Goal: Information Seeking & Learning: Learn about a topic

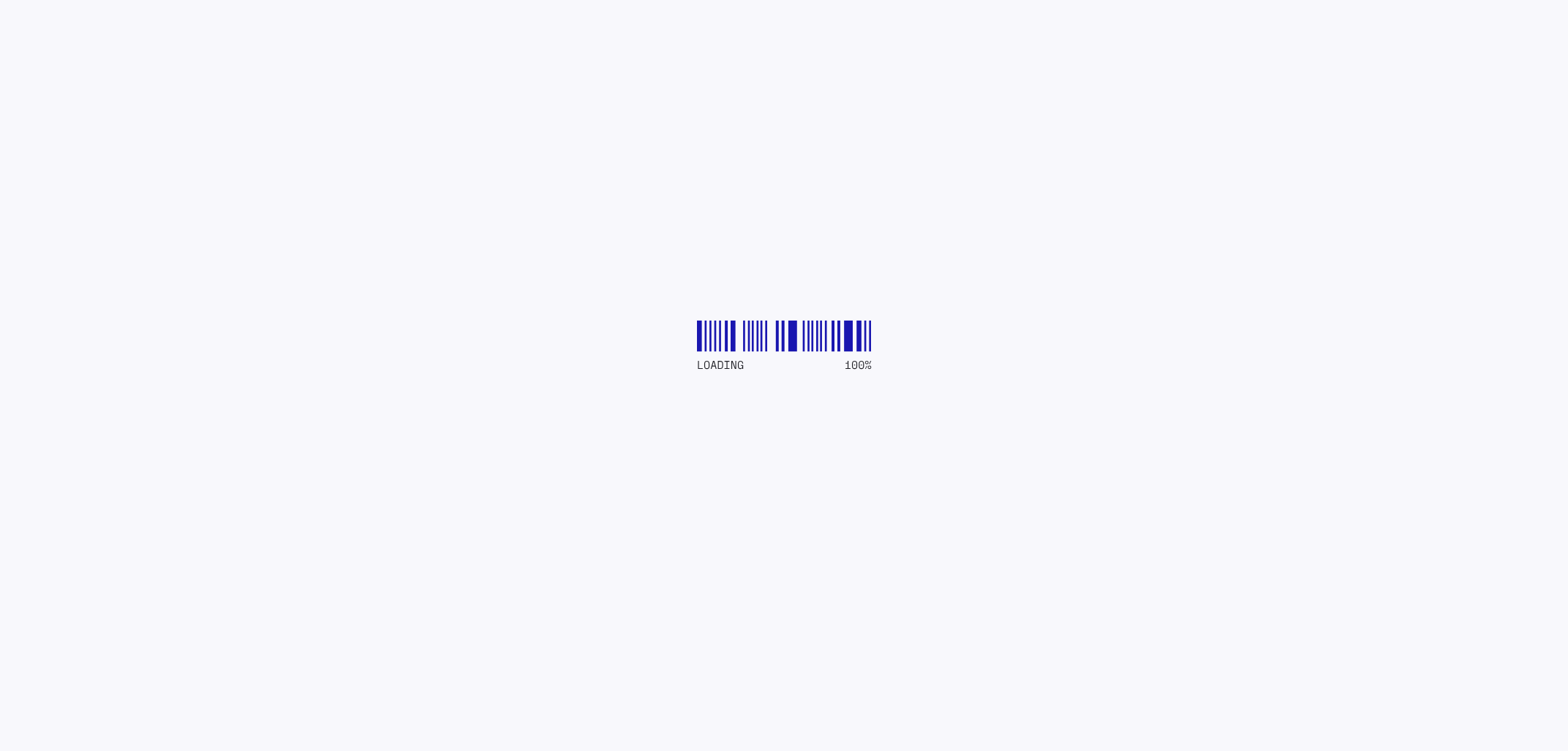
drag, startPoint x: 816, startPoint y: 371, endPoint x: 949, endPoint y: 392, distance: 134.6
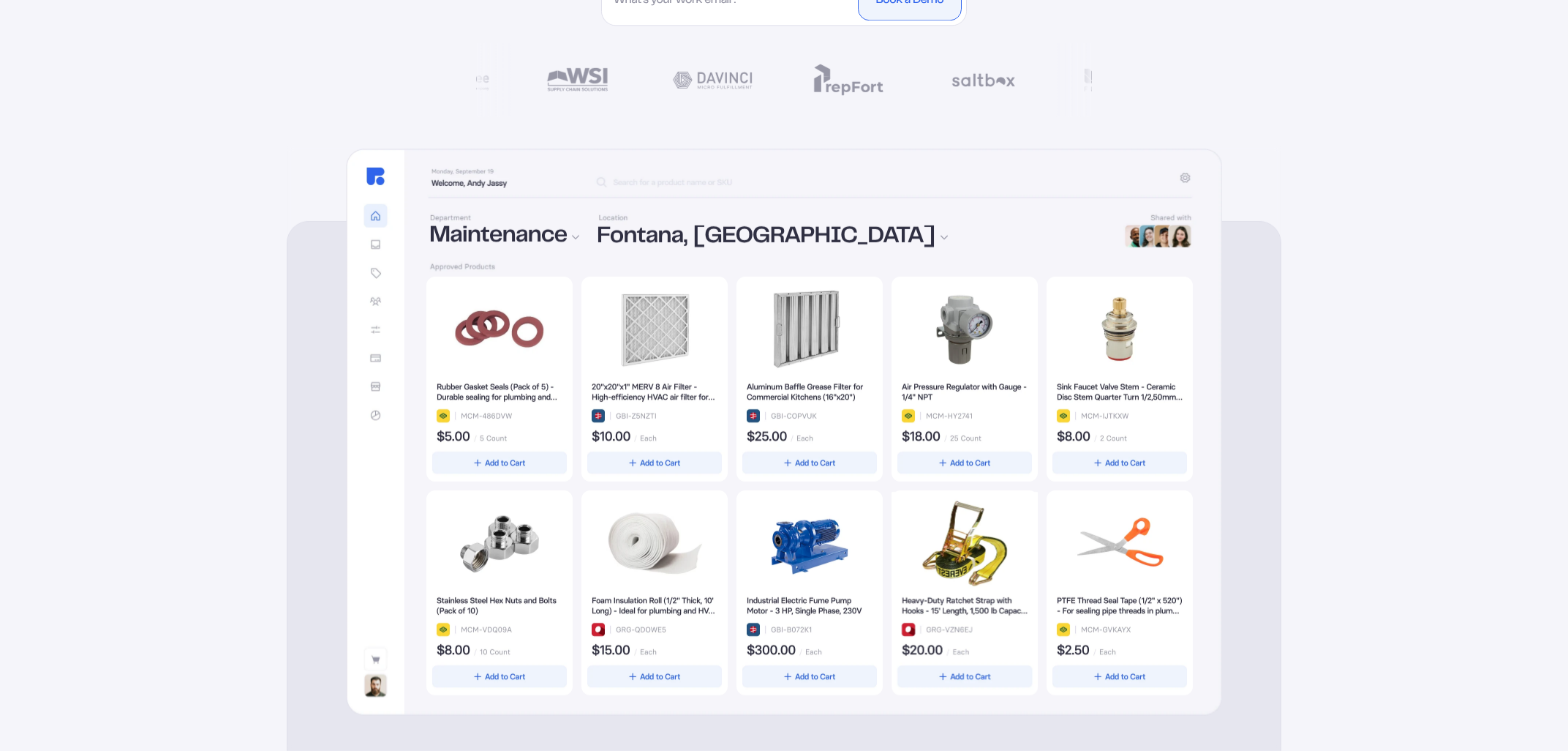
scroll to position [477, 0]
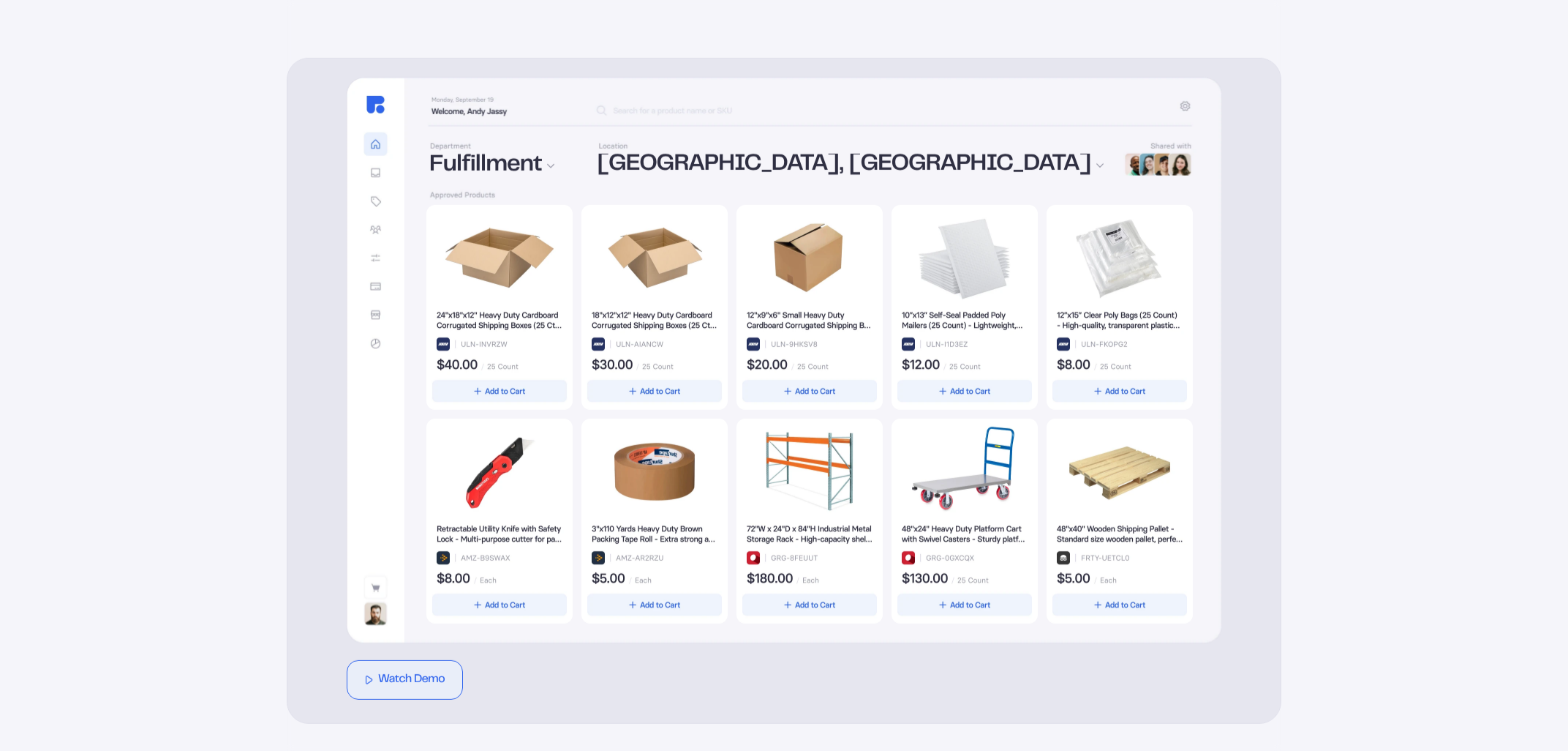
drag, startPoint x: 866, startPoint y: 305, endPoint x: 879, endPoint y: 399, distance: 94.9
click at [870, 377] on div at bounding box center [810, 414] width 766 height 419
click at [1099, 516] on div at bounding box center [810, 414] width 766 height 419
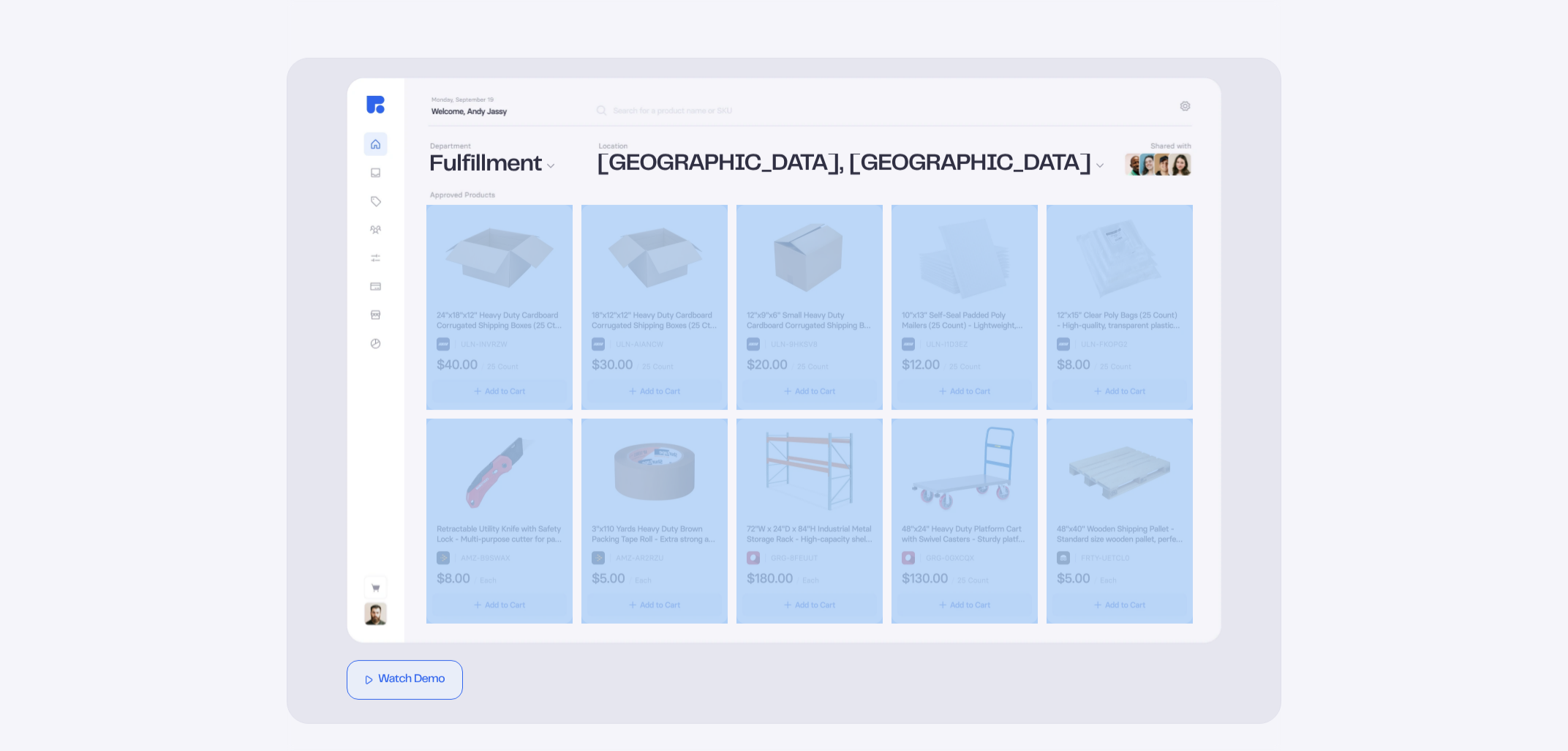
drag, startPoint x: 1267, startPoint y: 651, endPoint x: 1225, endPoint y: 482, distance: 174.1
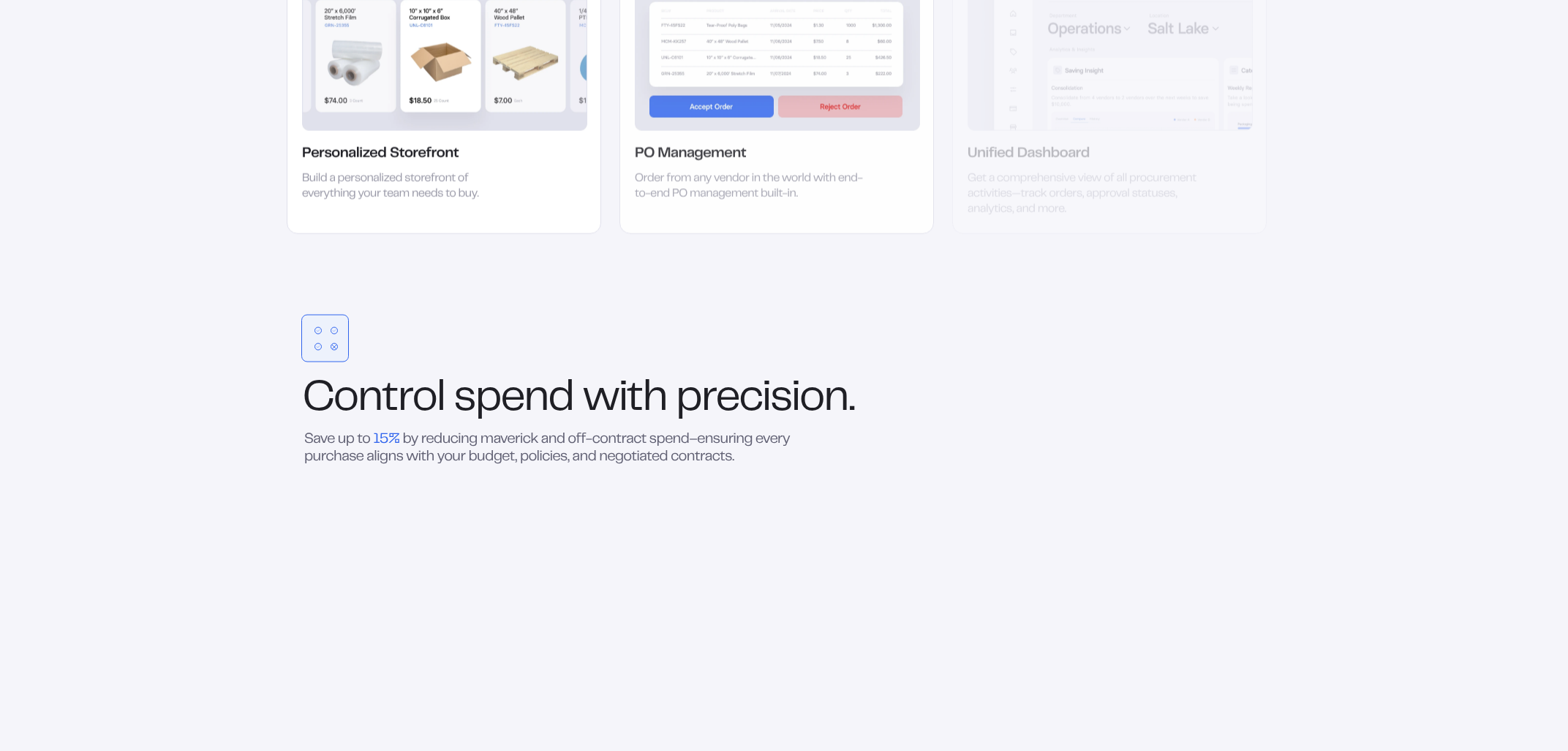
scroll to position [1943, 0]
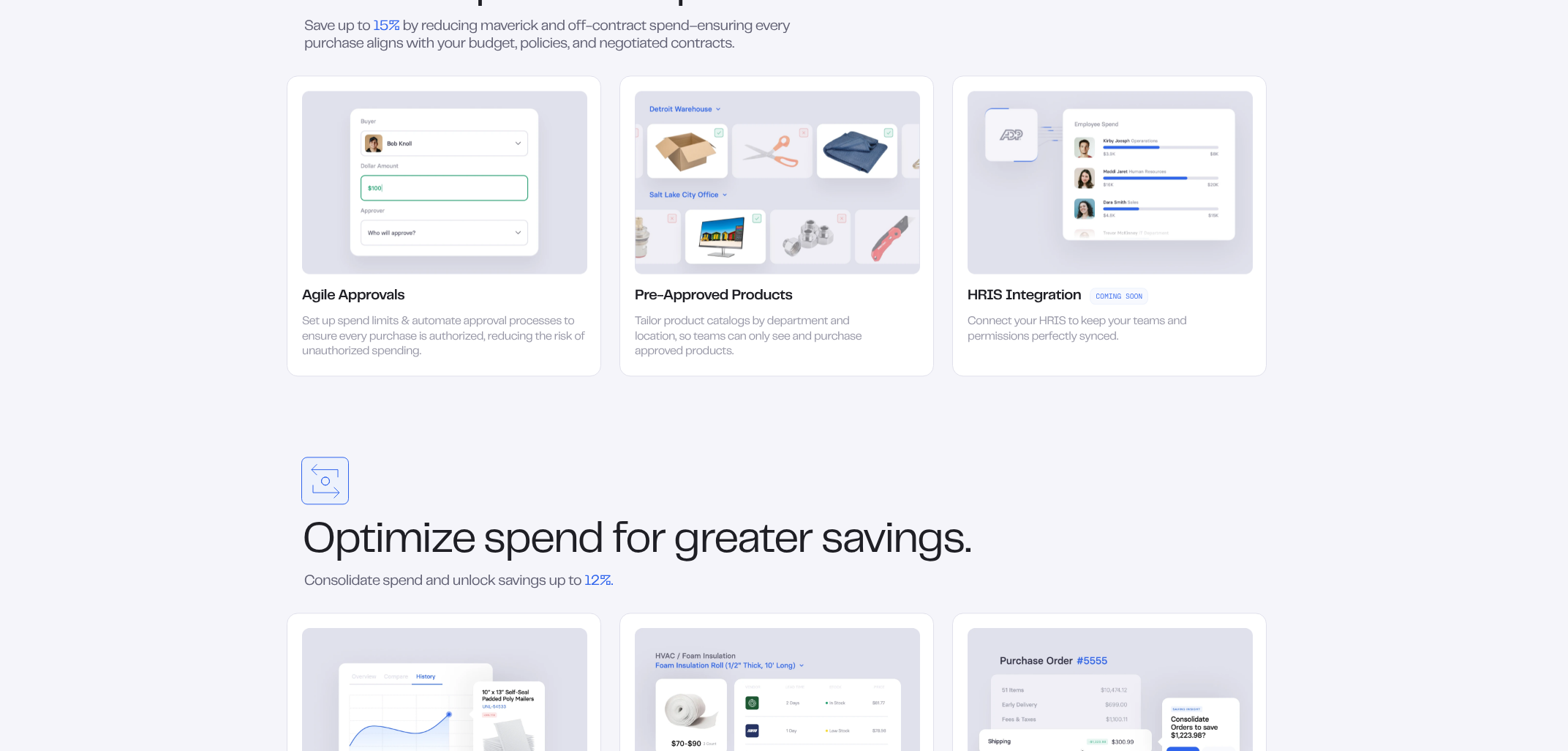
scroll to position [3105, 0]
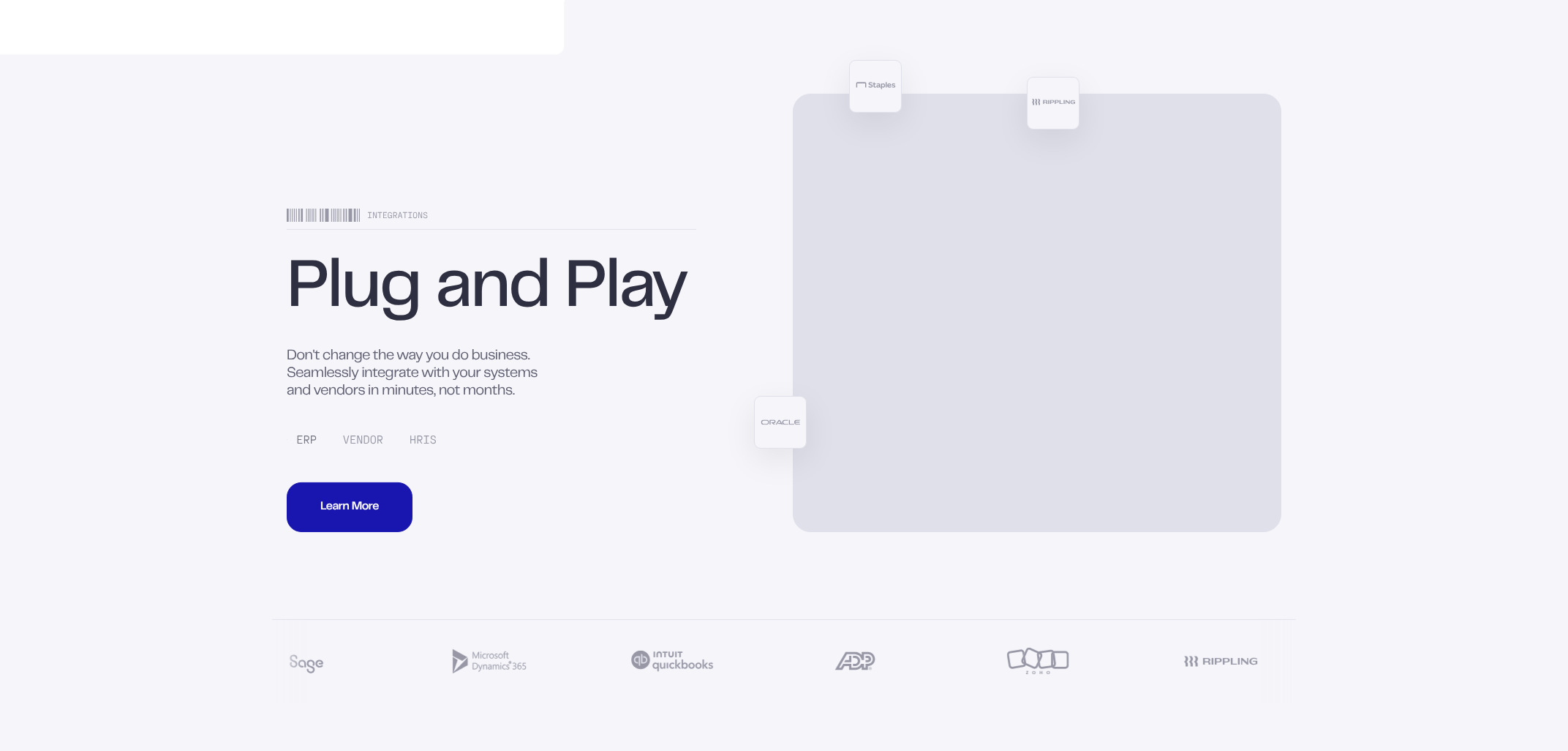
scroll to position [5812, 0]
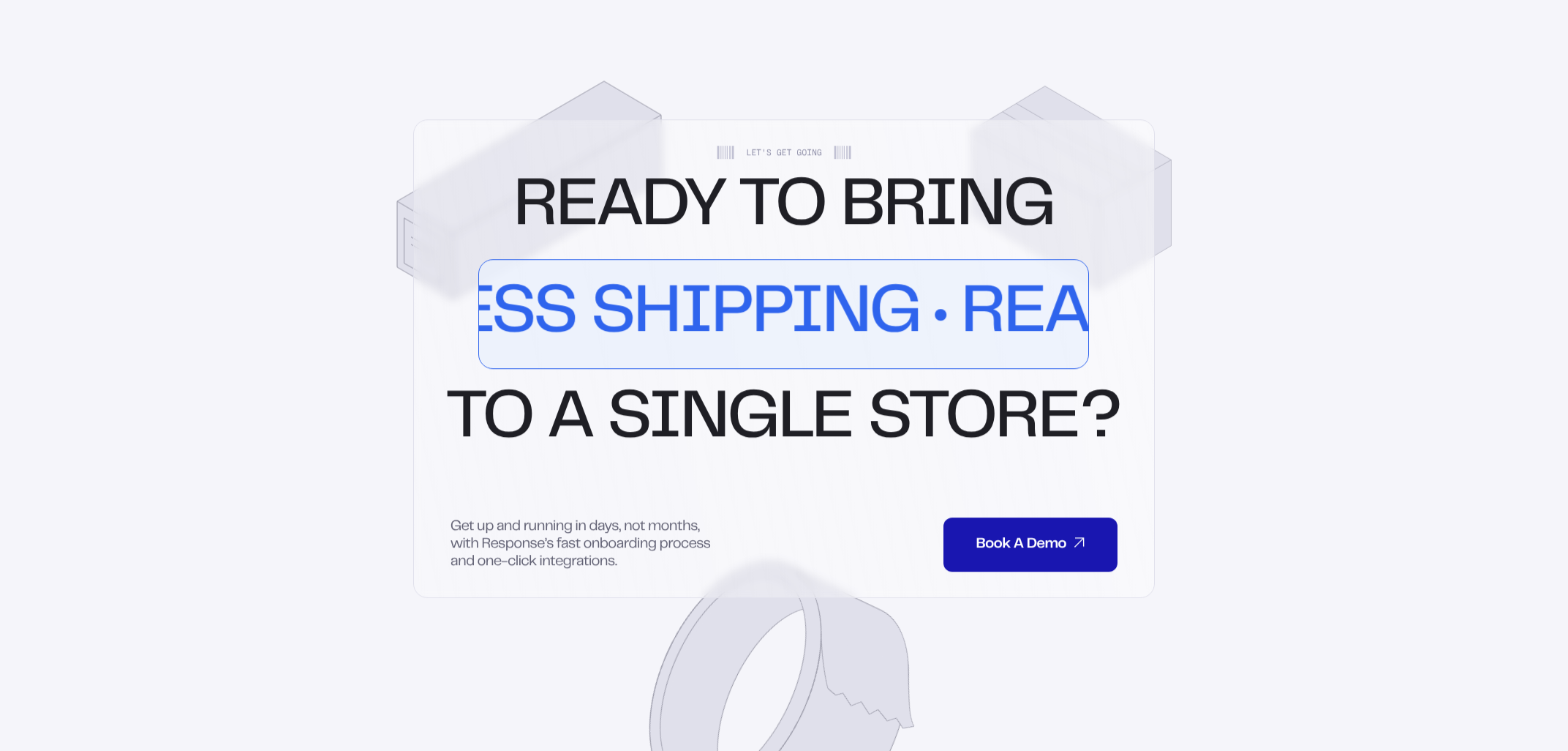
click at [969, 451] on div "Ready to bring Real-Time Data Top Vendors Quality Products Powerful Controls Se…" at bounding box center [784, 314] width 674 height 274
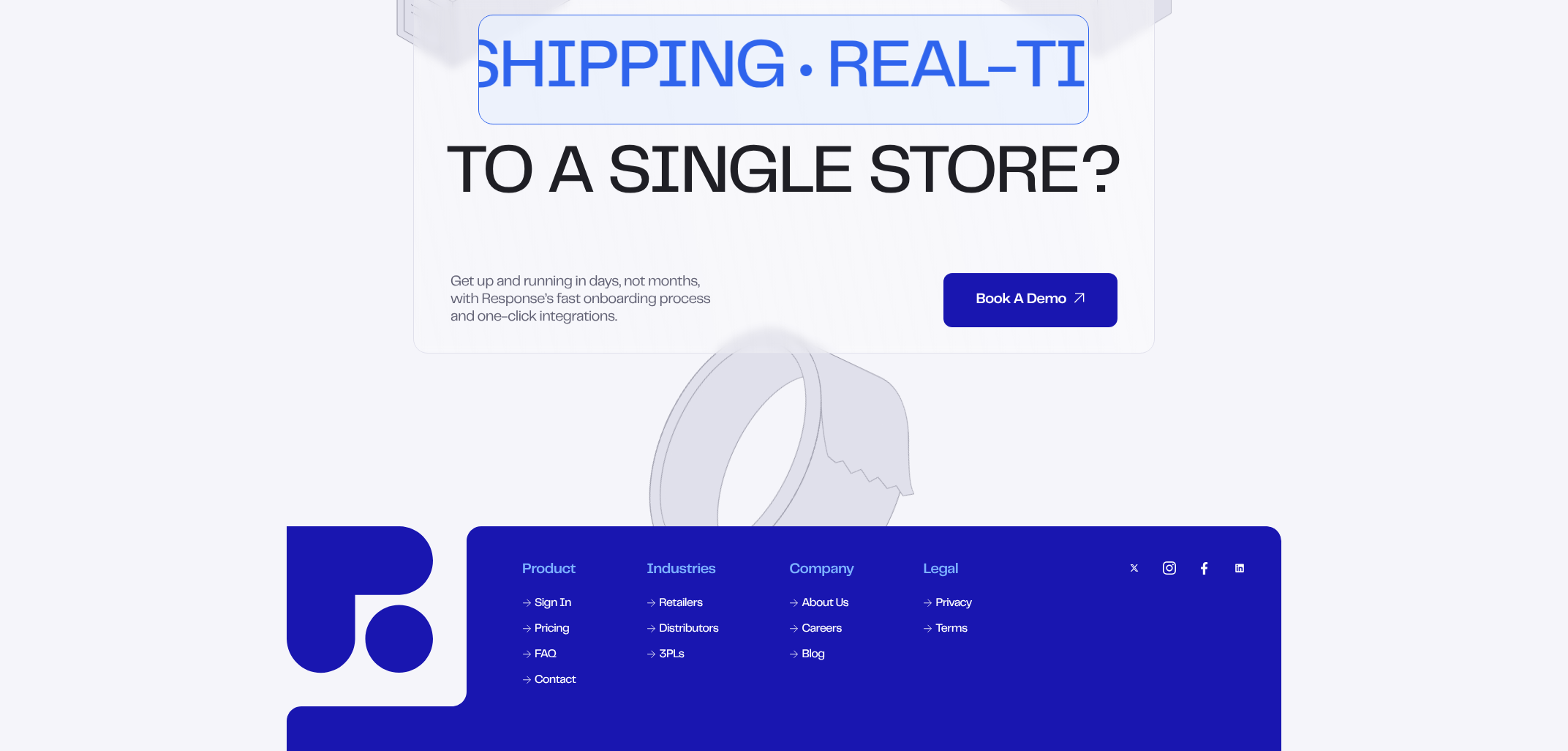
scroll to position [7052, 0]
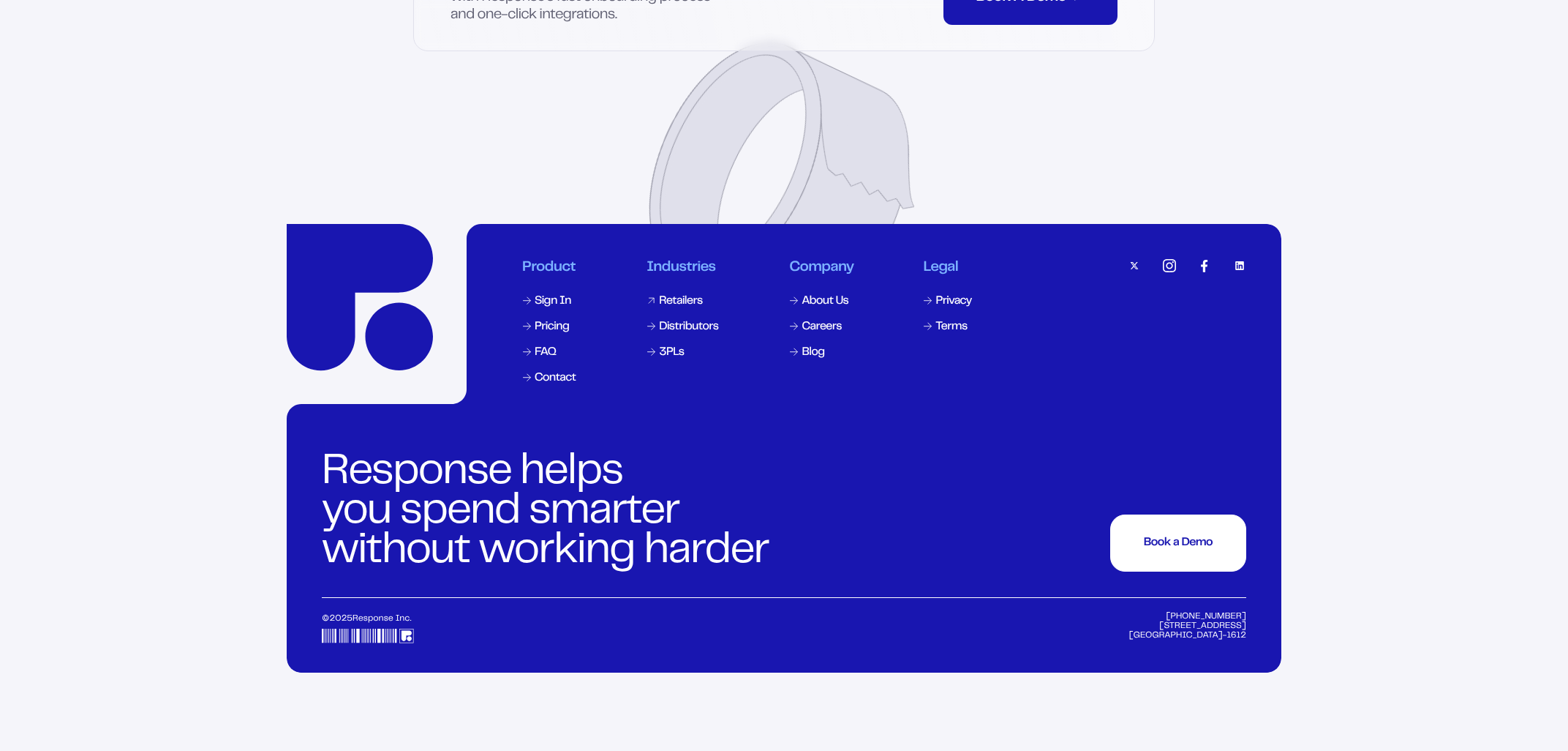
click at [683, 308] on div "Retailers" at bounding box center [681, 302] width 43 height 12
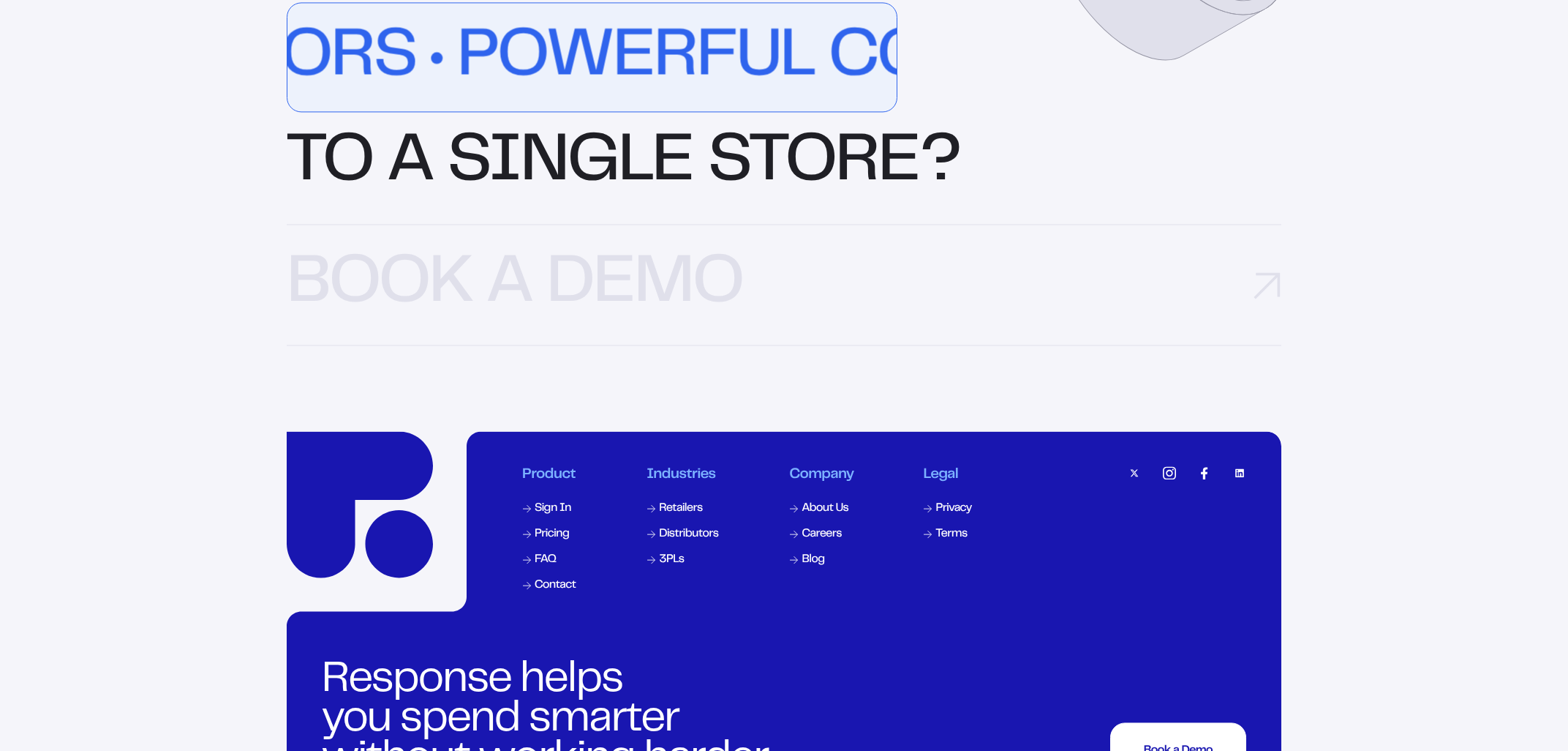
scroll to position [4763, 0]
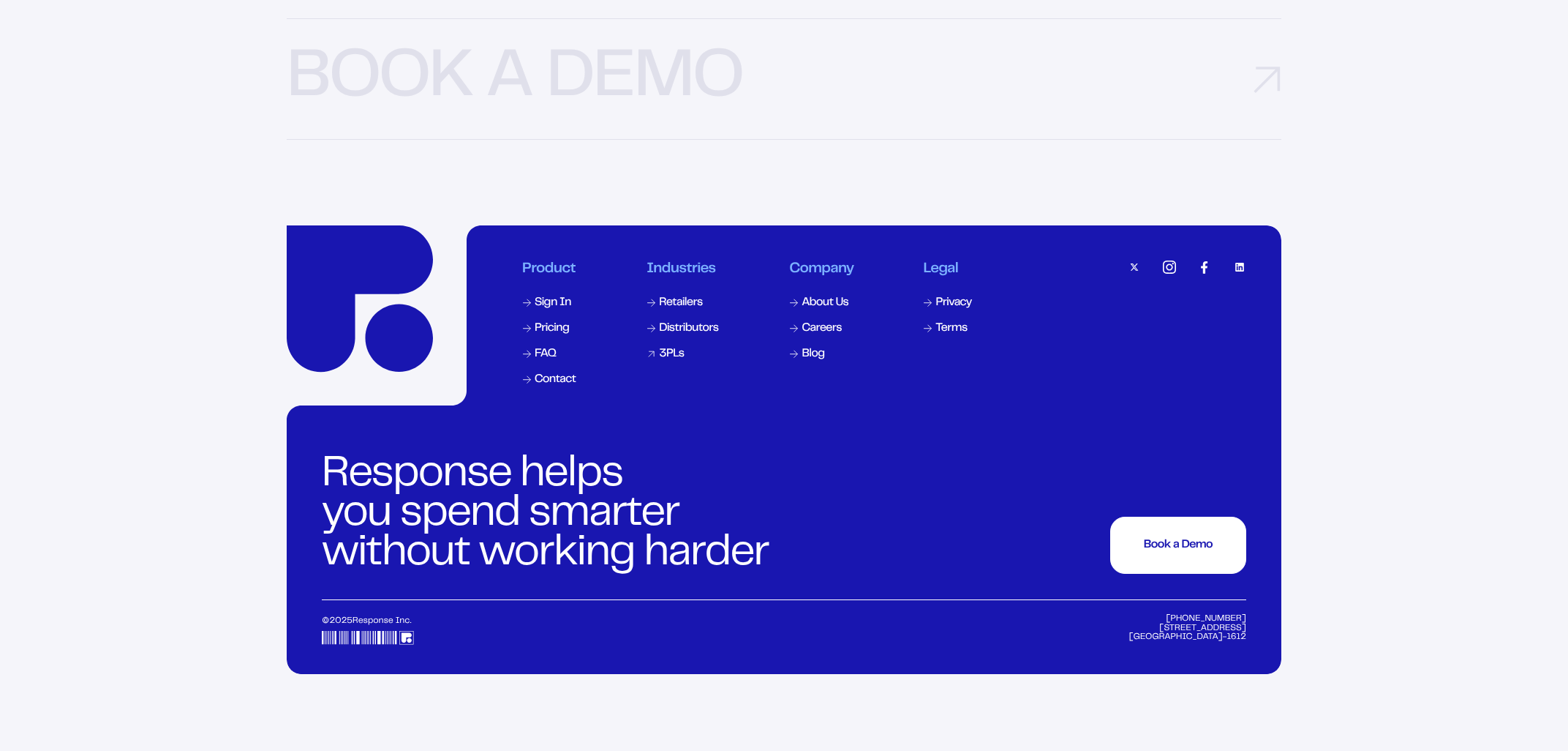
click at [673, 360] on div "3PLs" at bounding box center [671, 354] width 25 height 12
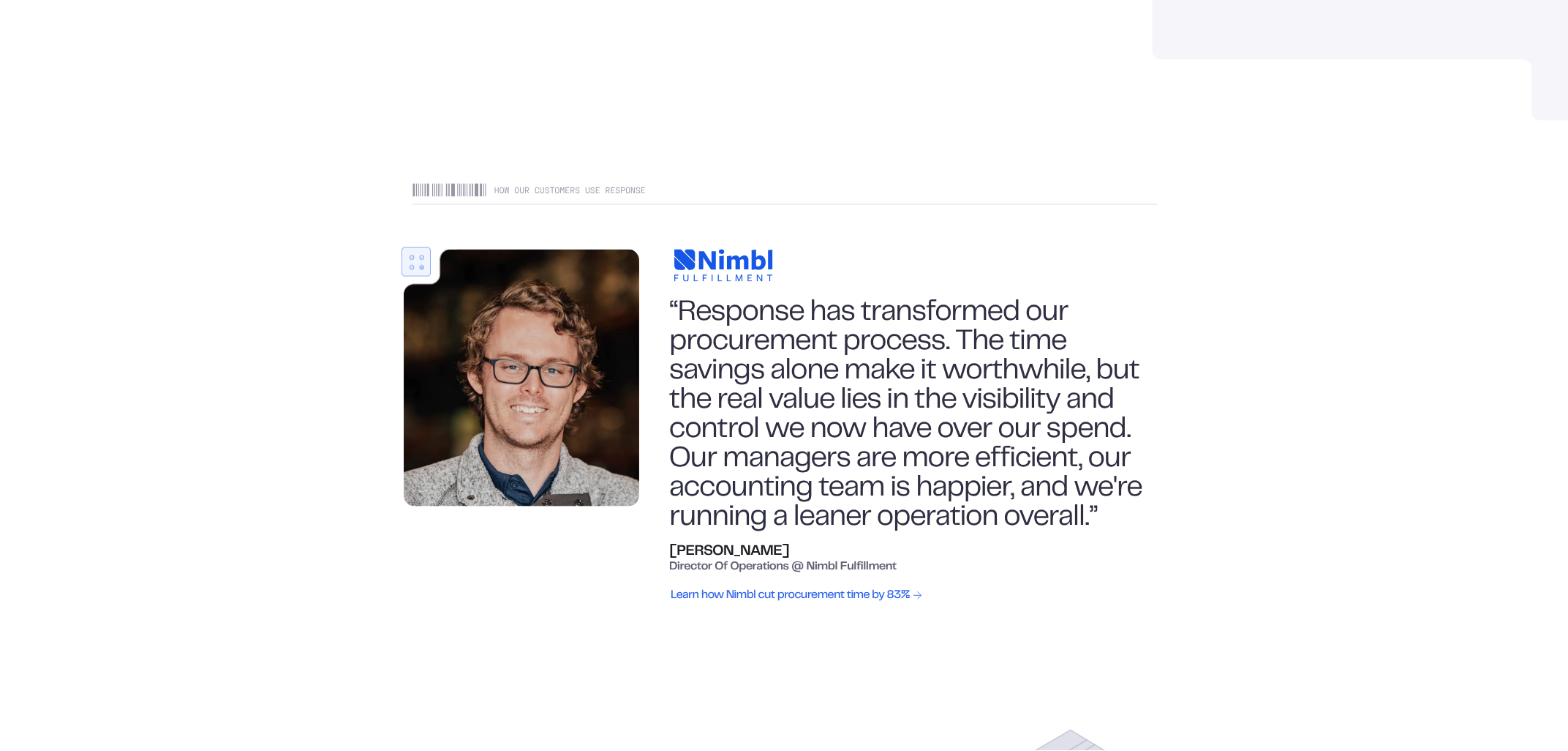
scroll to position [1311, 0]
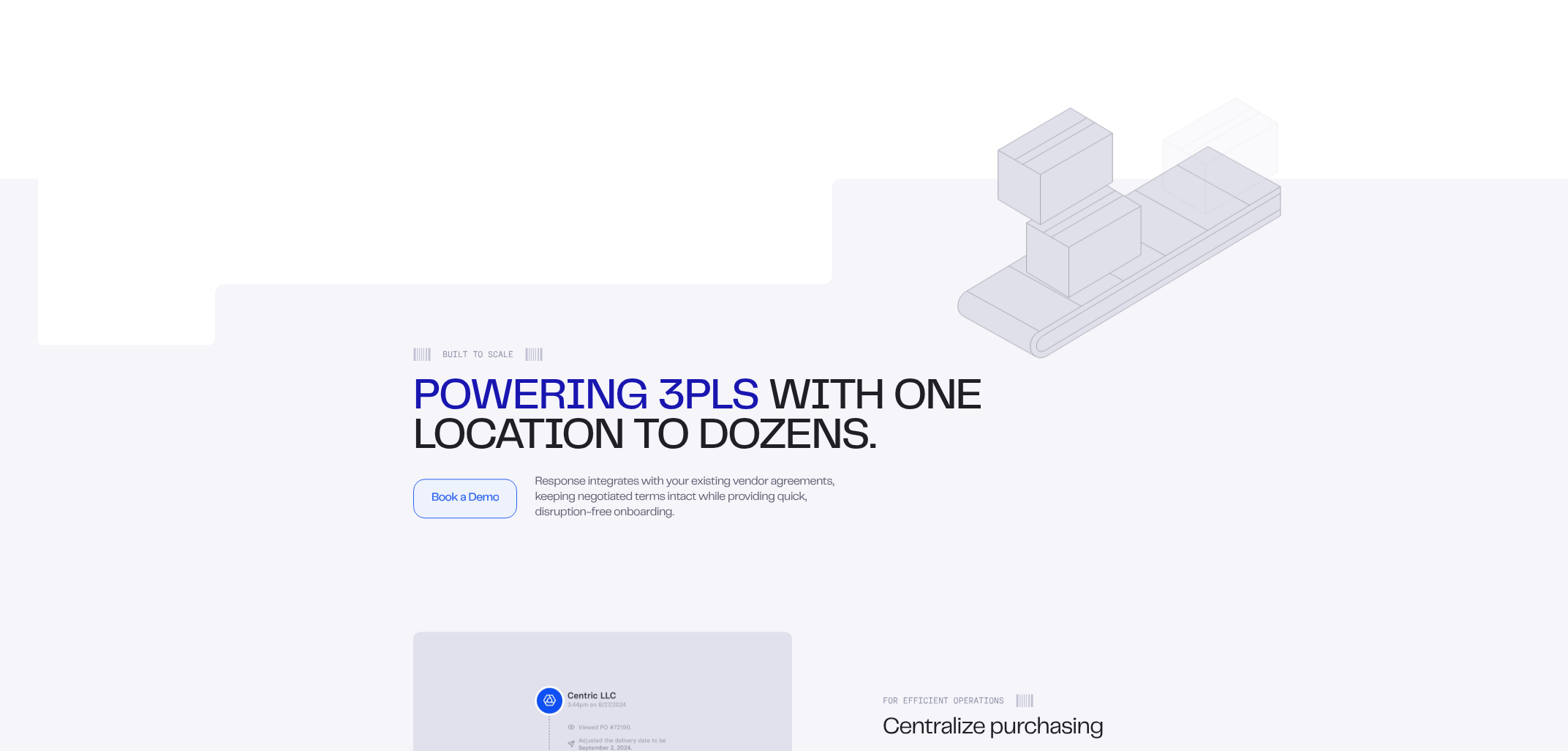
drag, startPoint x: 1552, startPoint y: 224, endPoint x: 1555, endPoint y: 293, distance: 69.1
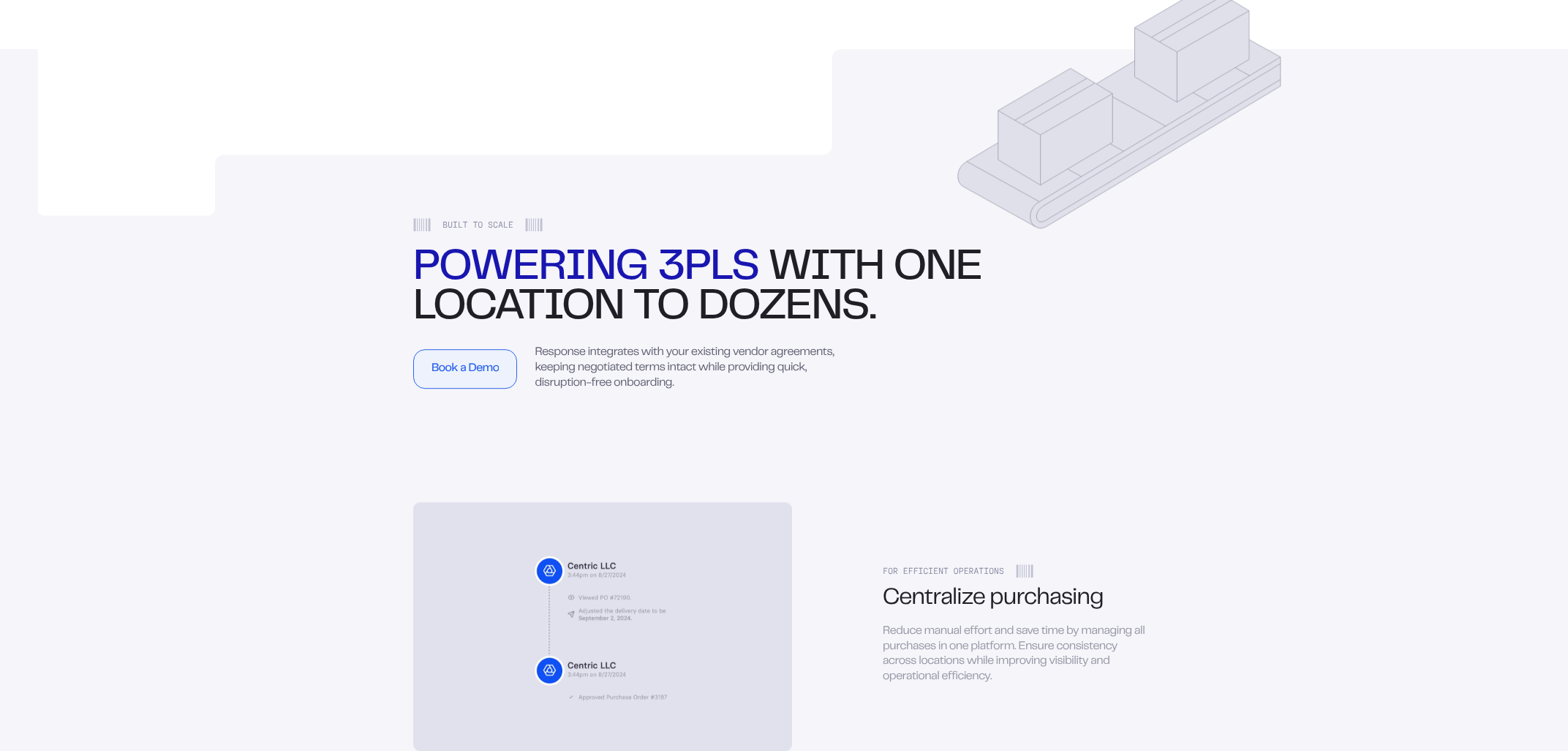
scroll to position [1779, 0]
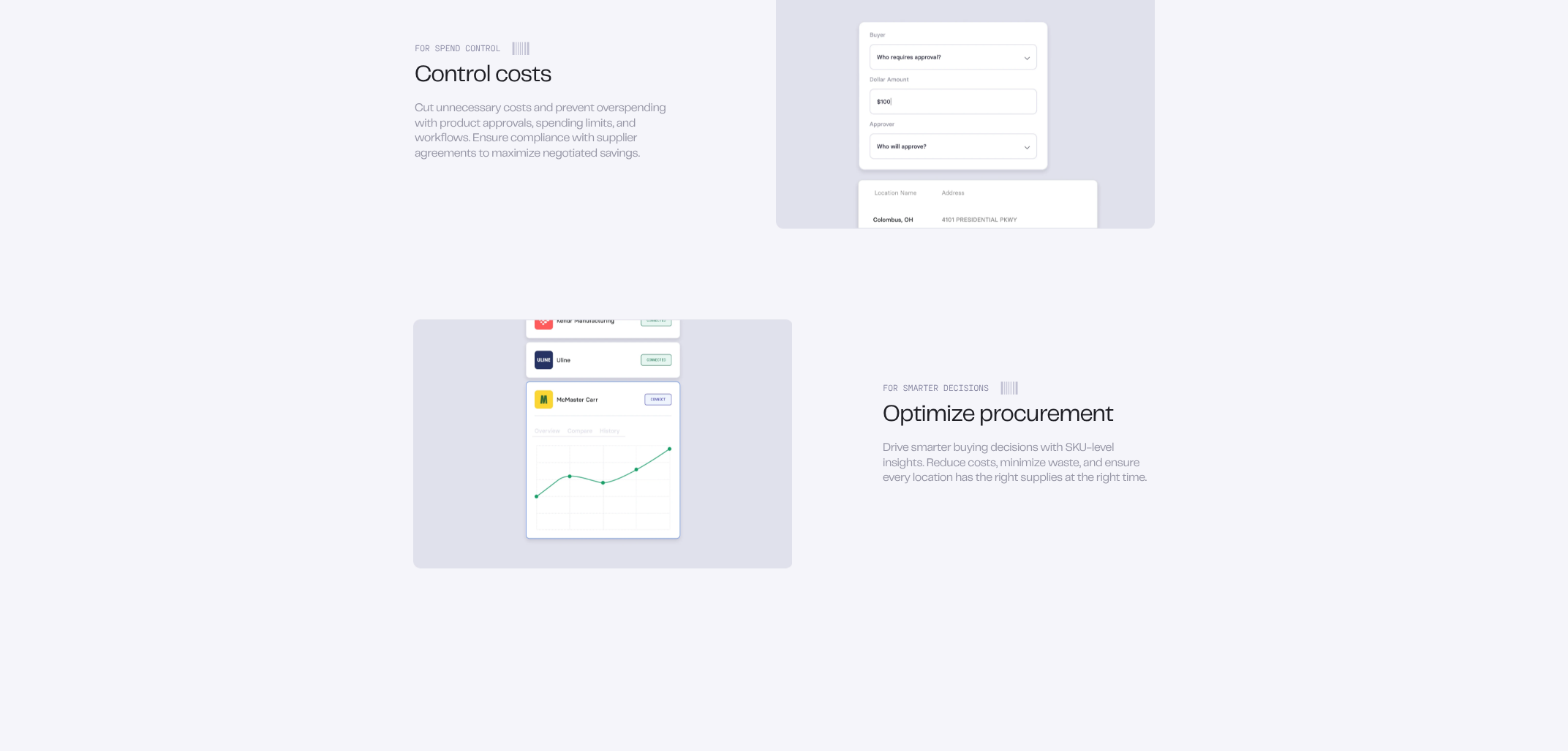
click at [1514, 391] on main "Simplify spend management for your 3PL. Unlock spend visibility, automate purch…" at bounding box center [784, 531] width 1568 height 5346
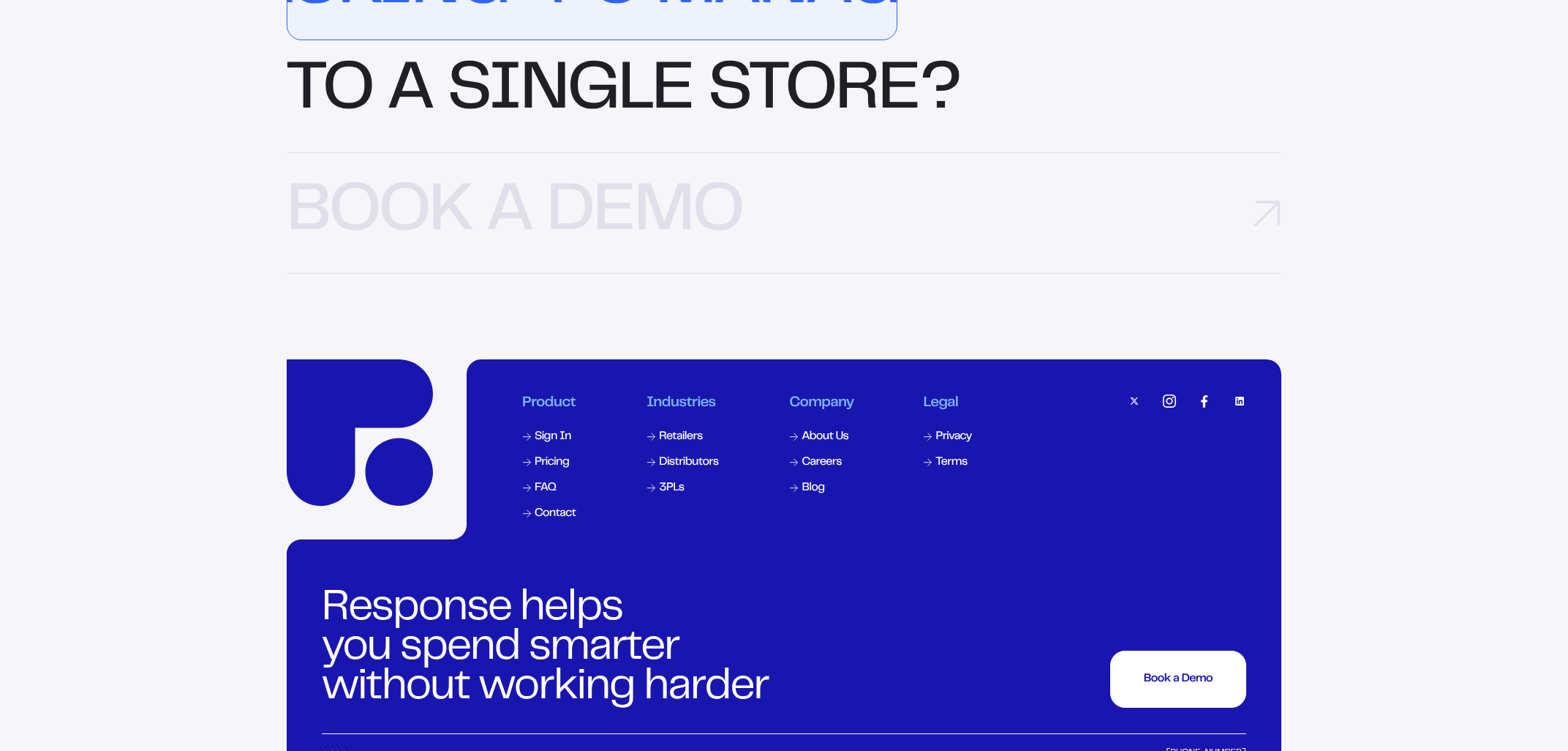
scroll to position [929, 0]
